Goal: Find specific page/section: Find specific page/section

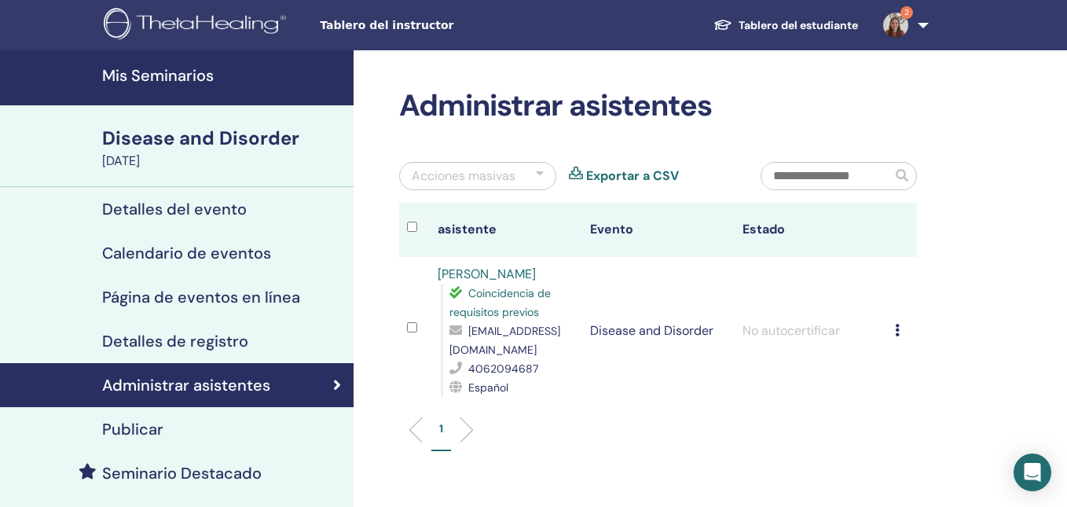
click at [246, 86] on link "Mis Seminarios" at bounding box center [177, 77] width 354 height 55
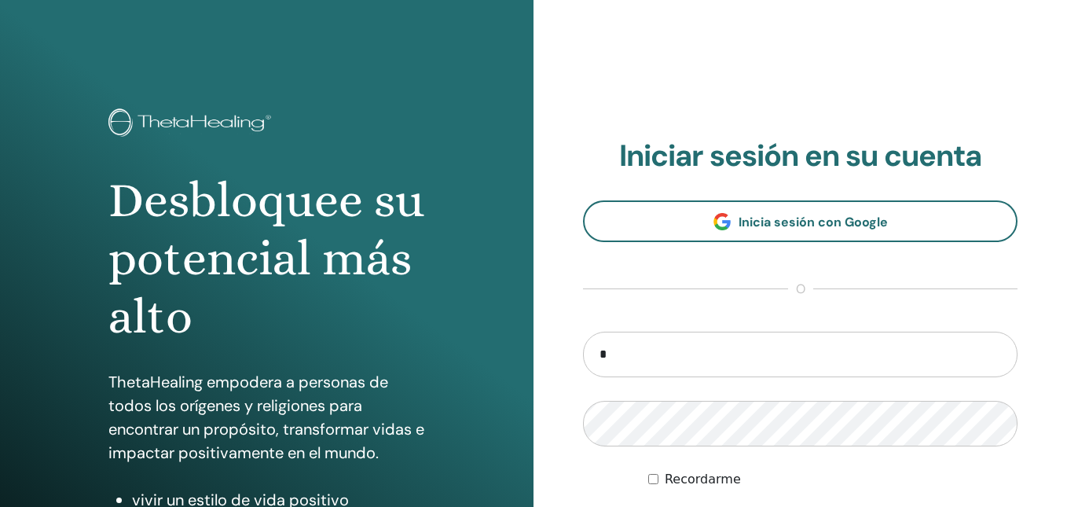
type input "**********"
